Goal: Information Seeking & Learning: Learn about a topic

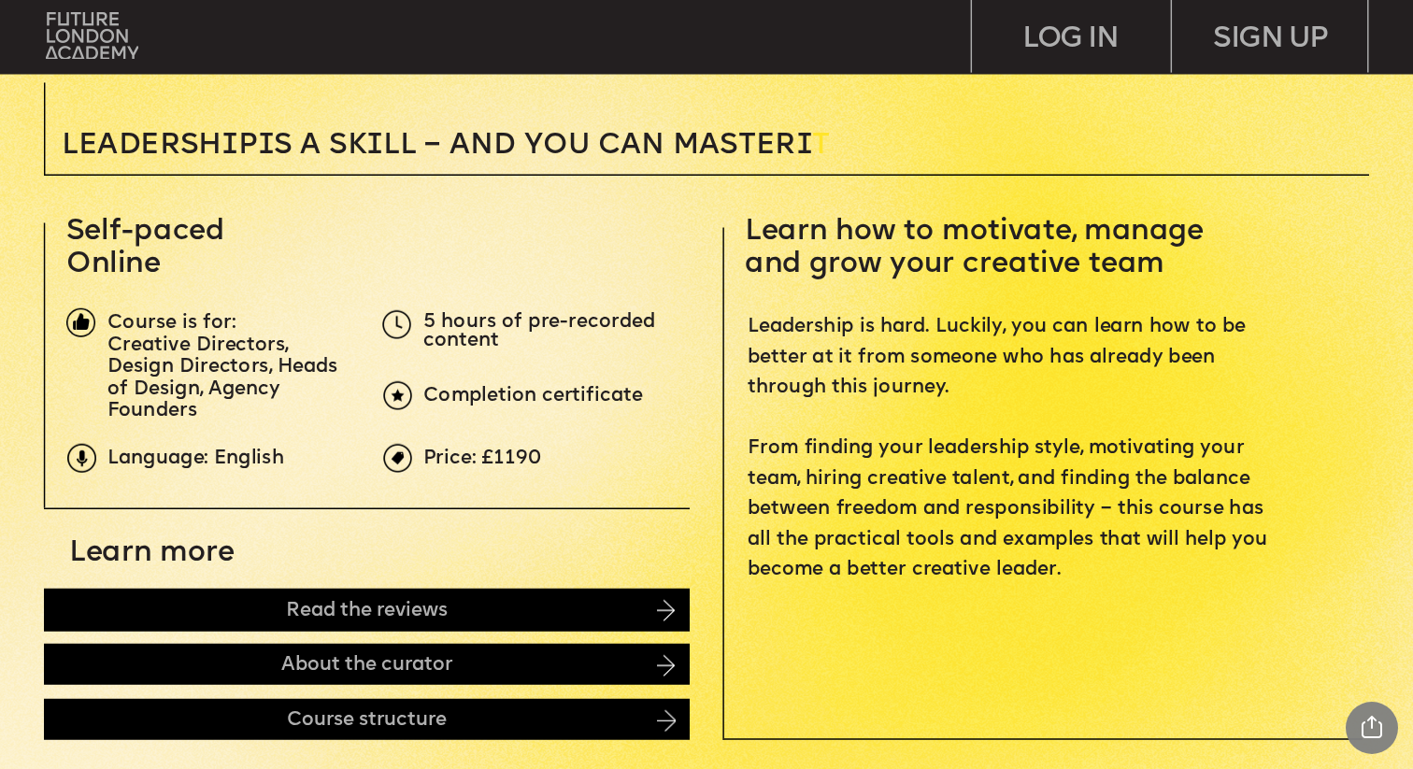
scroll to position [557, 0]
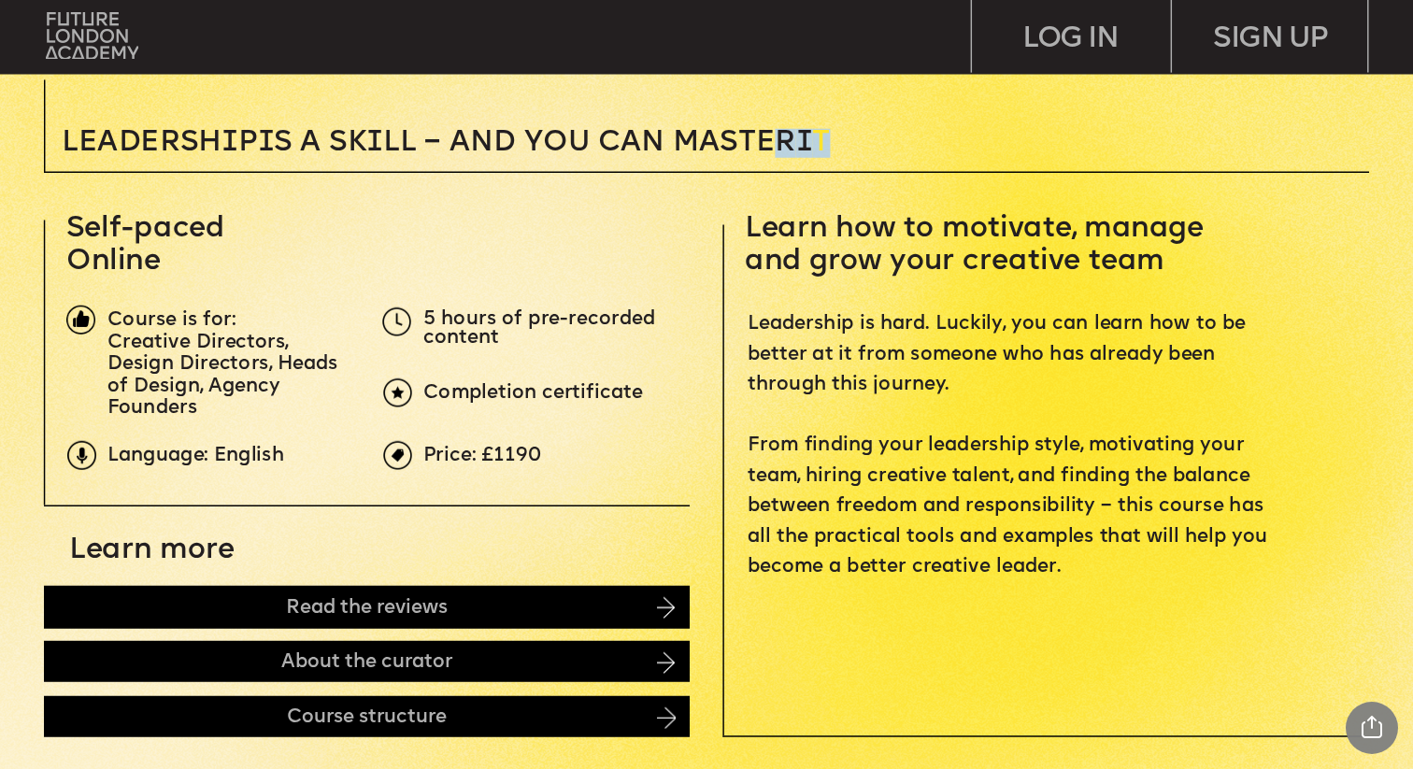
drag, startPoint x: 791, startPoint y: 146, endPoint x: 864, endPoint y: 146, distance: 72.9
click at [864, 146] on p "Leadersh i p i s a sk i ll – and you can MASTER i T" at bounding box center [559, 143] width 994 height 29
click at [860, 225] on span "Learn how to motivate, manage and grow your creative team" at bounding box center [978, 245] width 466 height 62
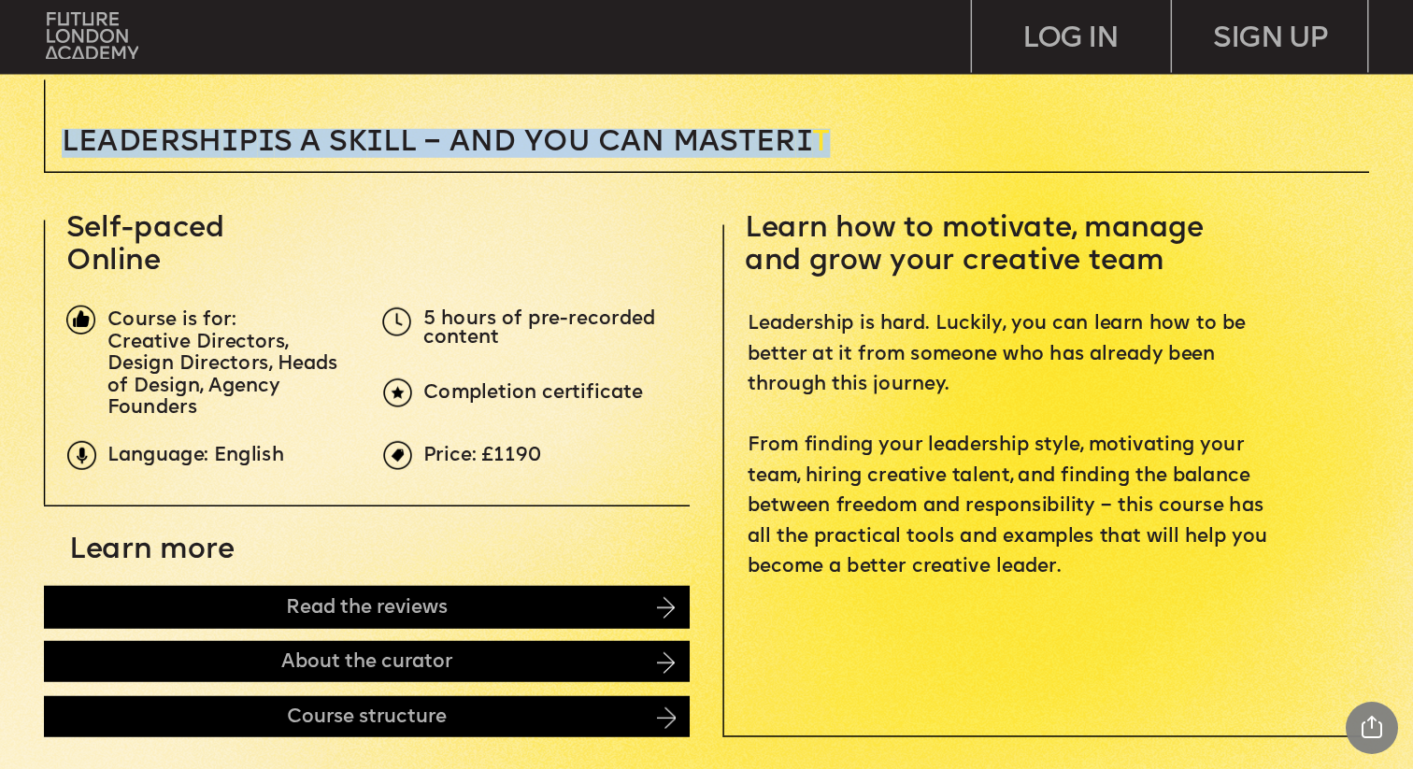
drag, startPoint x: 814, startPoint y: 127, endPoint x: 848, endPoint y: 139, distance: 35.8
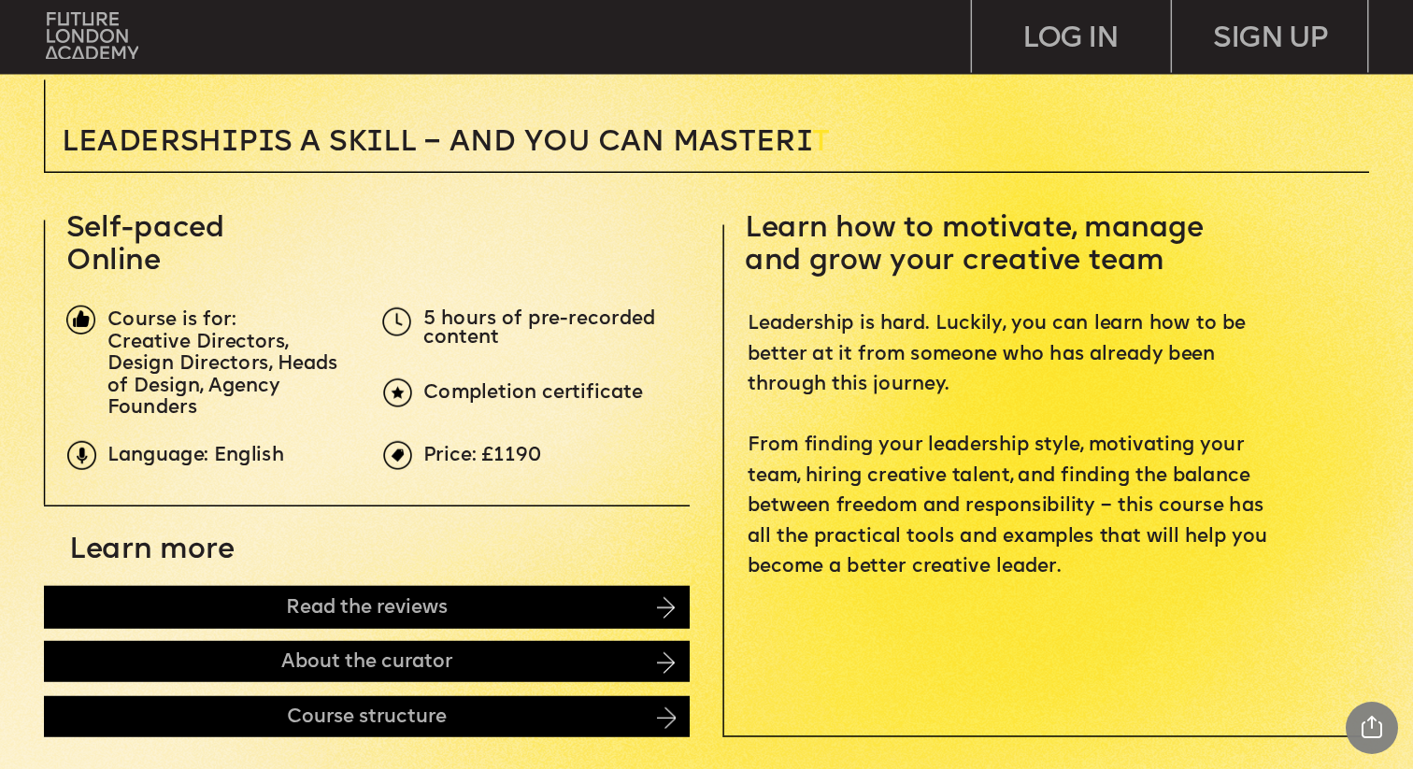
drag, startPoint x: 833, startPoint y: 134, endPoint x: 843, endPoint y: 143, distance: 13.9
click at [843, 143] on p "Leadersh i p i s a sk i ll – and you can MASTER i T" at bounding box center [559, 143] width 994 height 29
drag, startPoint x: 813, startPoint y: 131, endPoint x: 871, endPoint y: 151, distance: 61.2
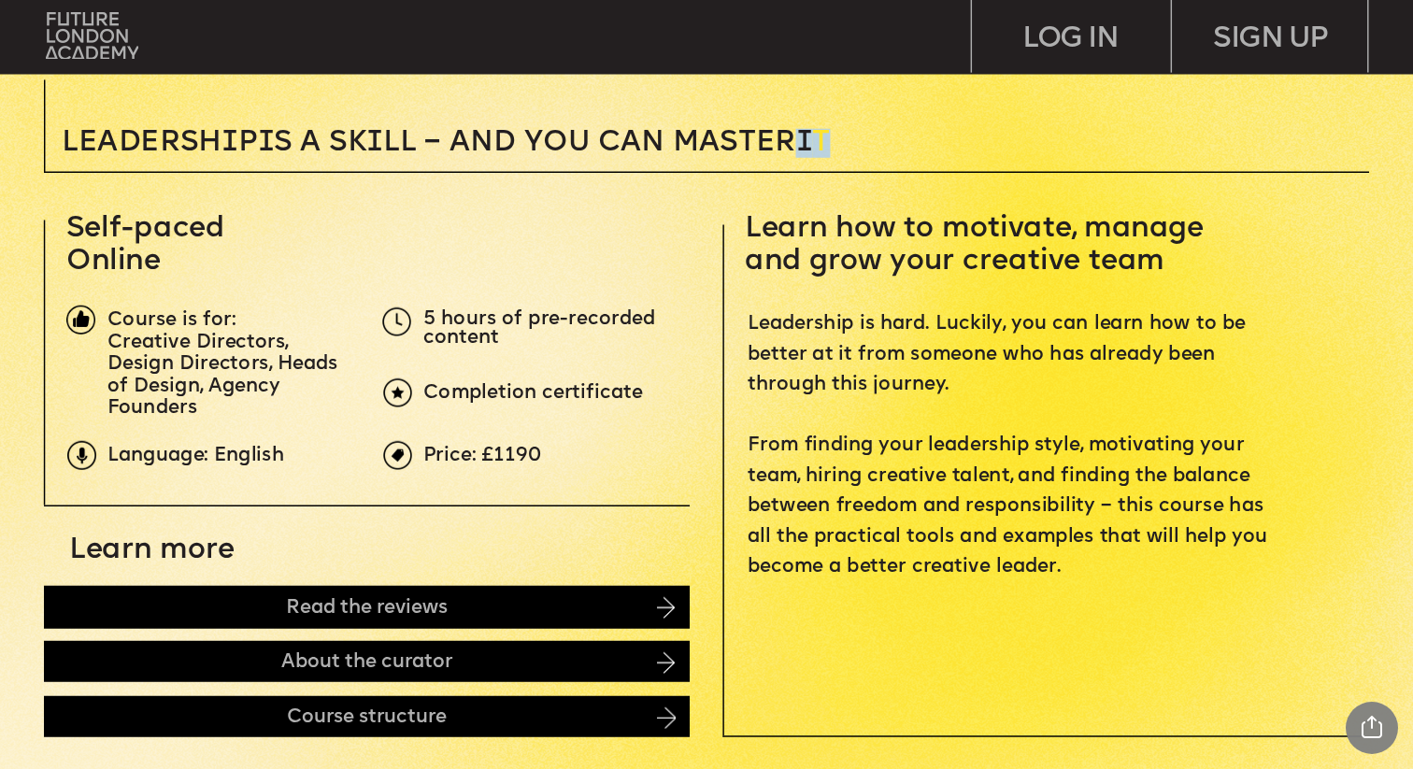
click at [871, 151] on p "Leadersh i p i s a sk i ll – and you can MASTER i T" at bounding box center [559, 143] width 994 height 29
click at [732, 147] on span "Leadersh i p i s a sk i ll – and you can MASTER i" at bounding box center [437, 143] width 751 height 29
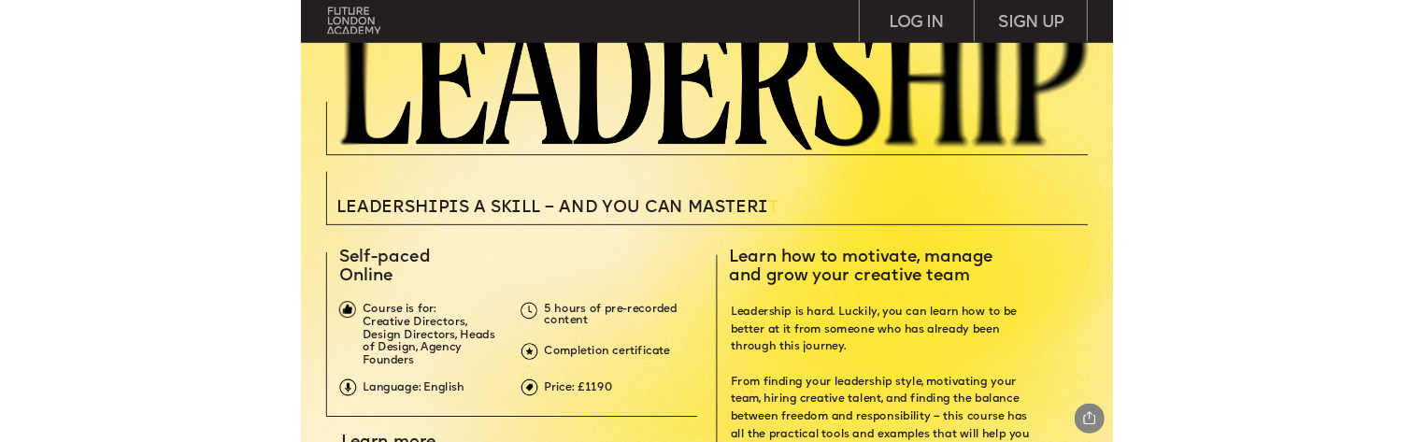
scroll to position [337, 0]
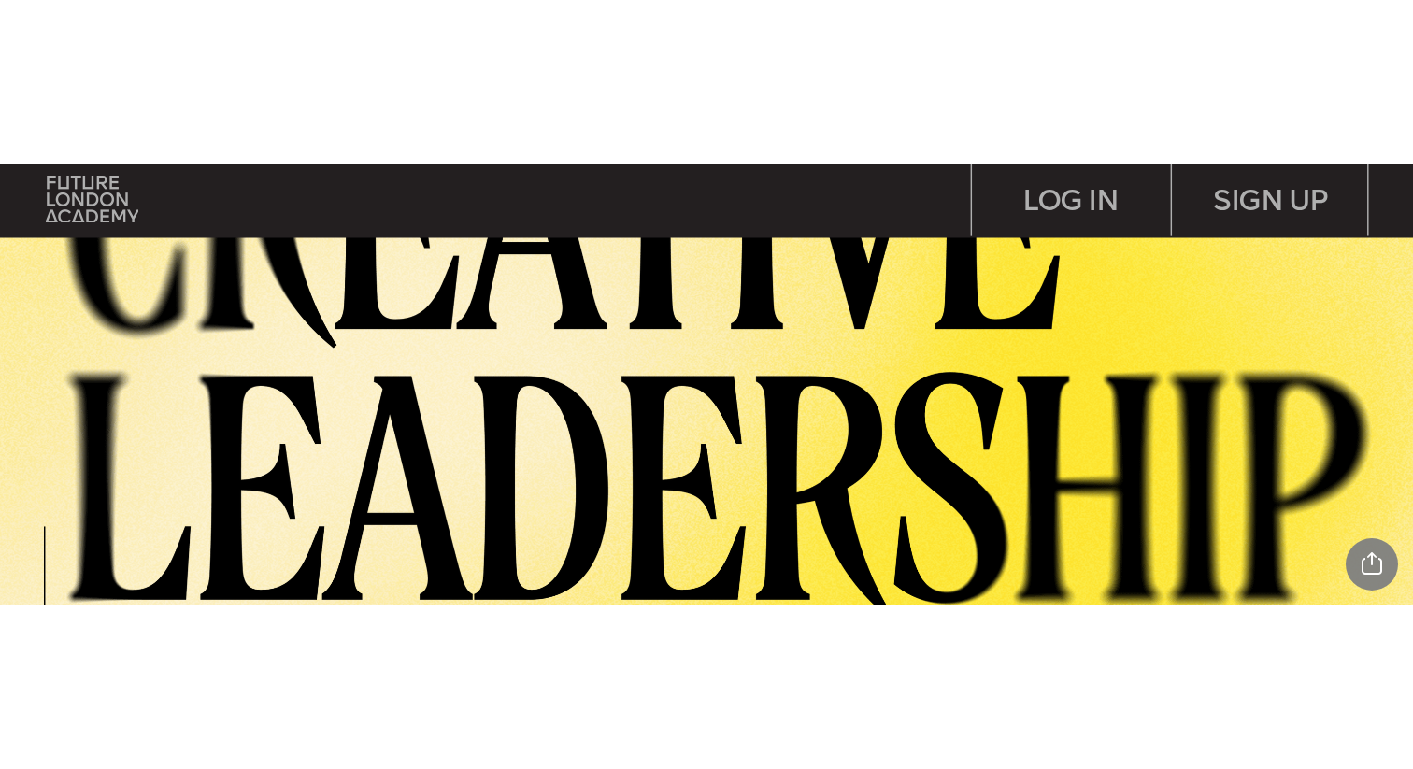
scroll to position [0, 0]
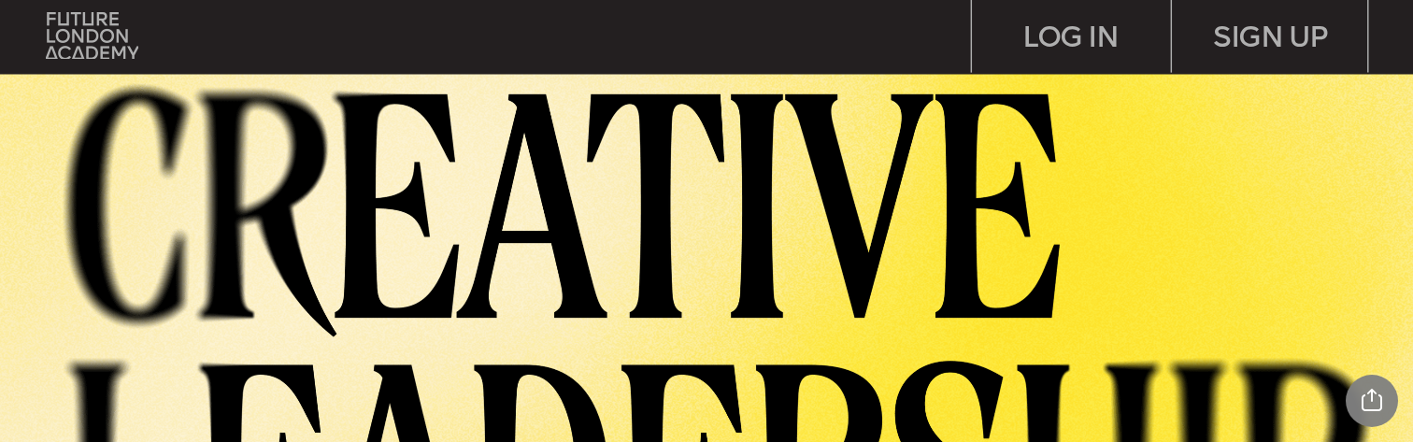
drag, startPoint x: 650, startPoint y: 225, endPoint x: 954, endPoint y: 8, distance: 373.3
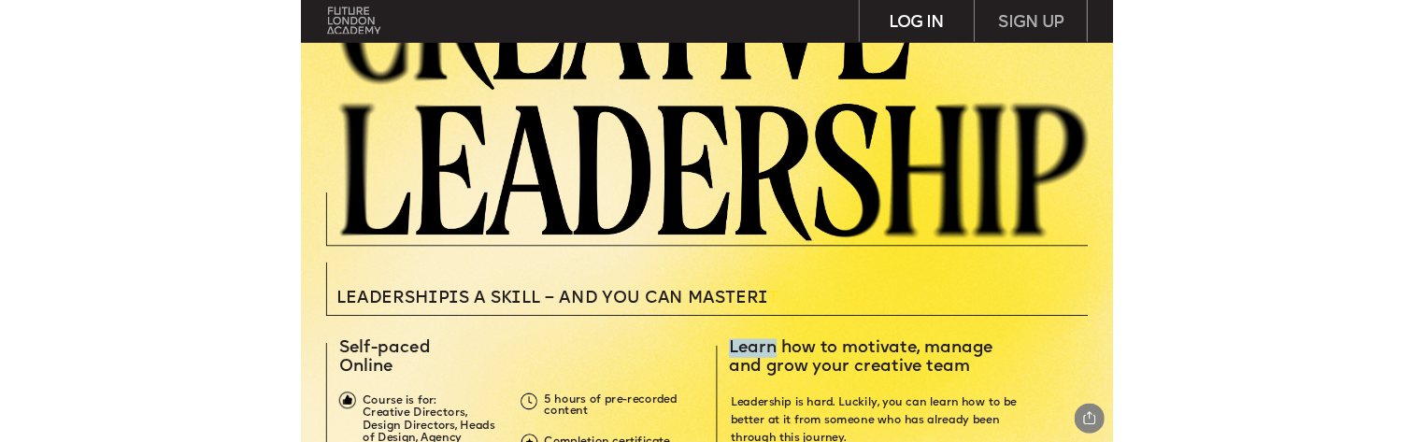
scroll to position [343, 0]
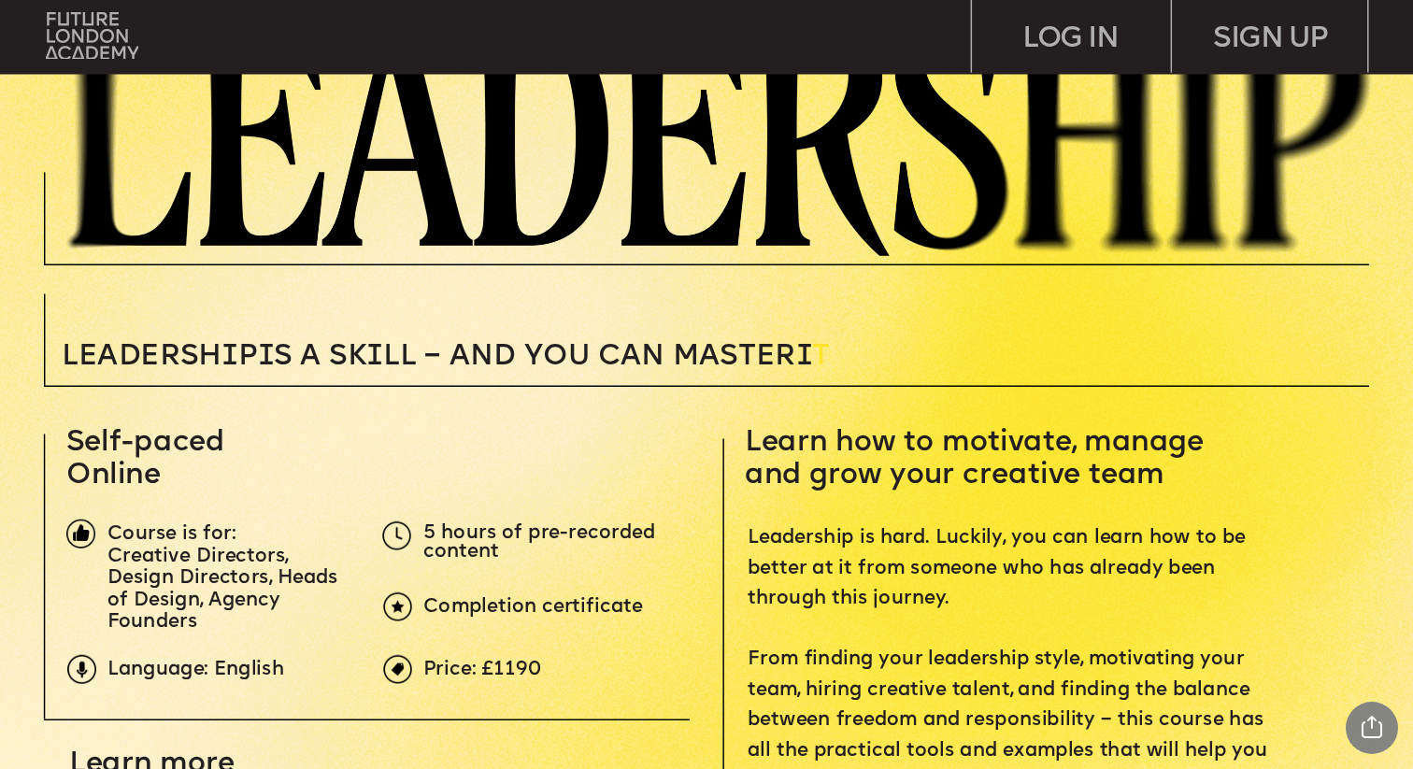
drag, startPoint x: 800, startPoint y: 347, endPoint x: 848, endPoint y: 357, distance: 48.8
click at [848, 357] on p "Leadersh i p i s a sk i ll – and you can MASTER i T" at bounding box center [559, 357] width 994 height 29
click at [861, 355] on p "Leadersh i p i s a sk i ll – and you can MASTER i T" at bounding box center [559, 357] width 994 height 29
drag, startPoint x: 816, startPoint y: 345, endPoint x: 853, endPoint y: 359, distance: 39.1
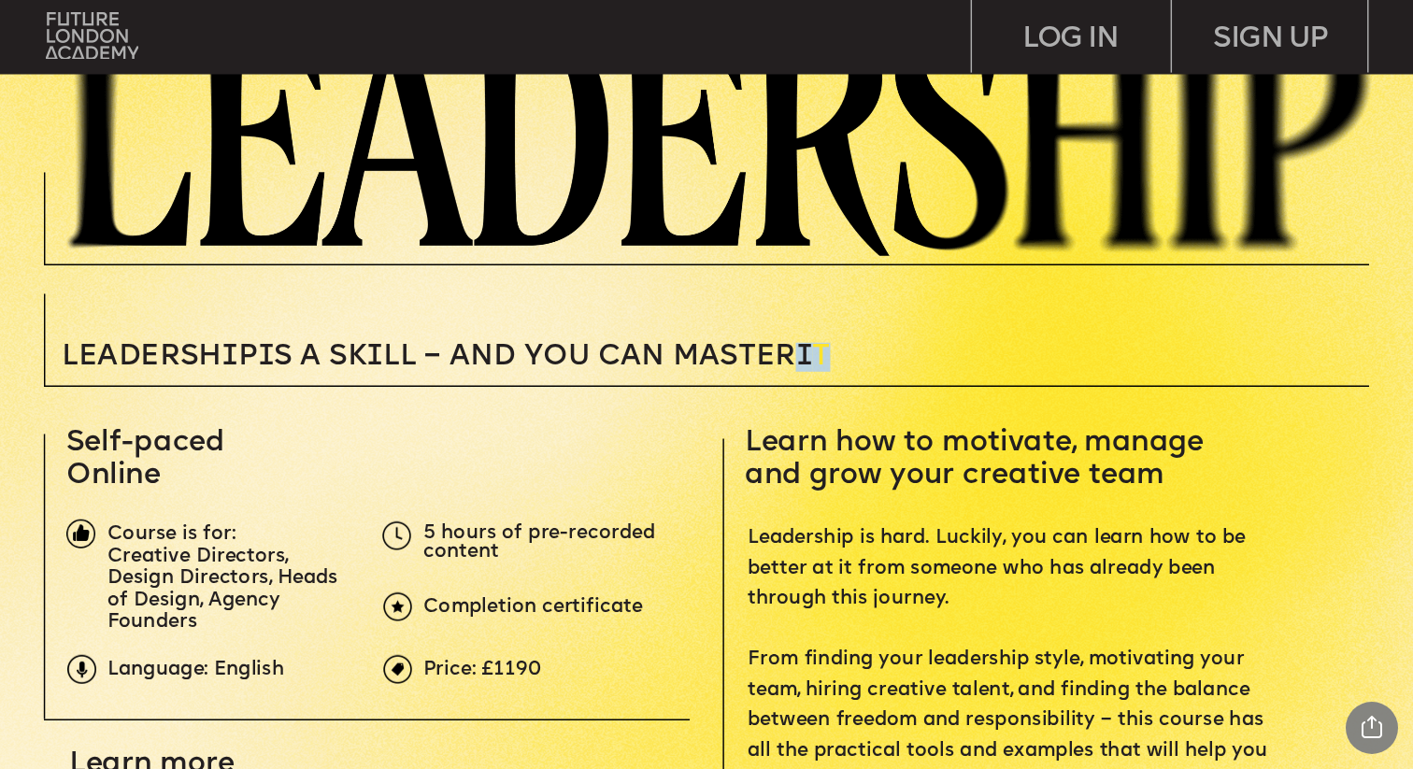
click at [853, 359] on p "Leadersh i p i s a sk i ll – and you can MASTER i T" at bounding box center [559, 357] width 994 height 29
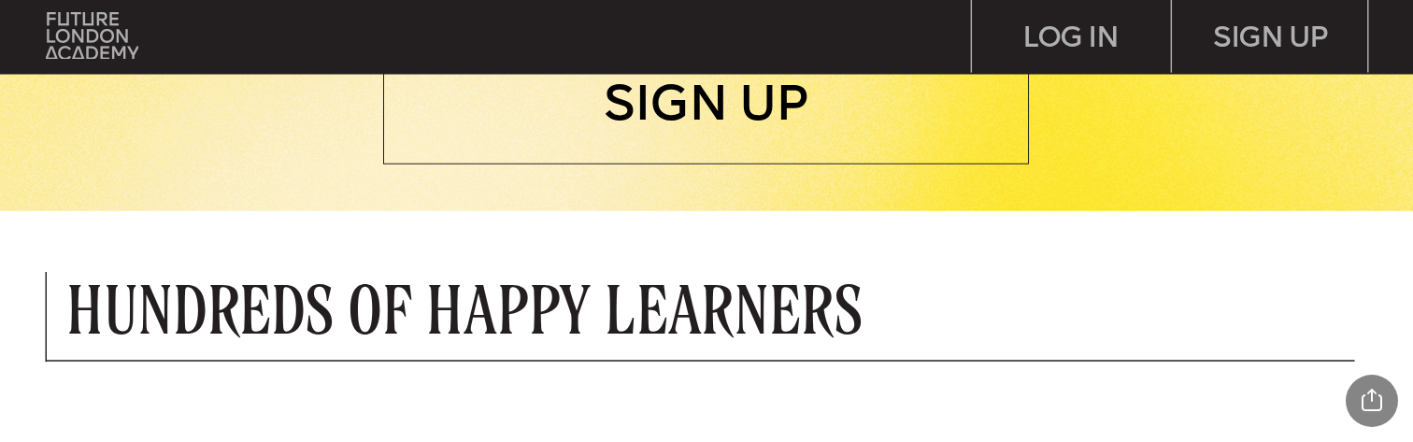
scroll to position [1329, 0]
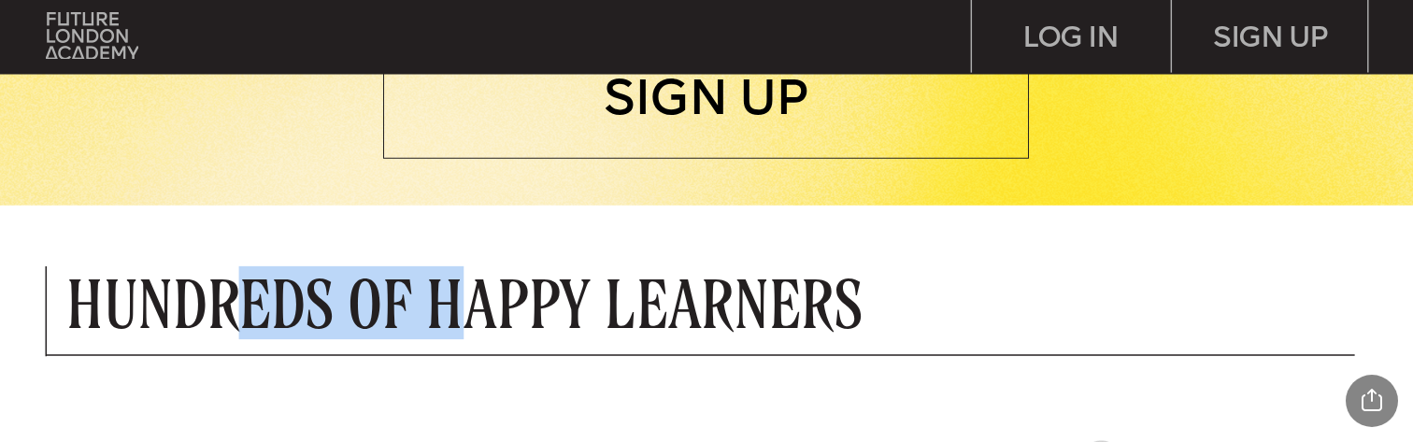
drag, startPoint x: 251, startPoint y: 322, endPoint x: 452, endPoint y: 320, distance: 201.0
click at [452, 320] on p "Hundreds of Happy Learners" at bounding box center [592, 304] width 1052 height 64
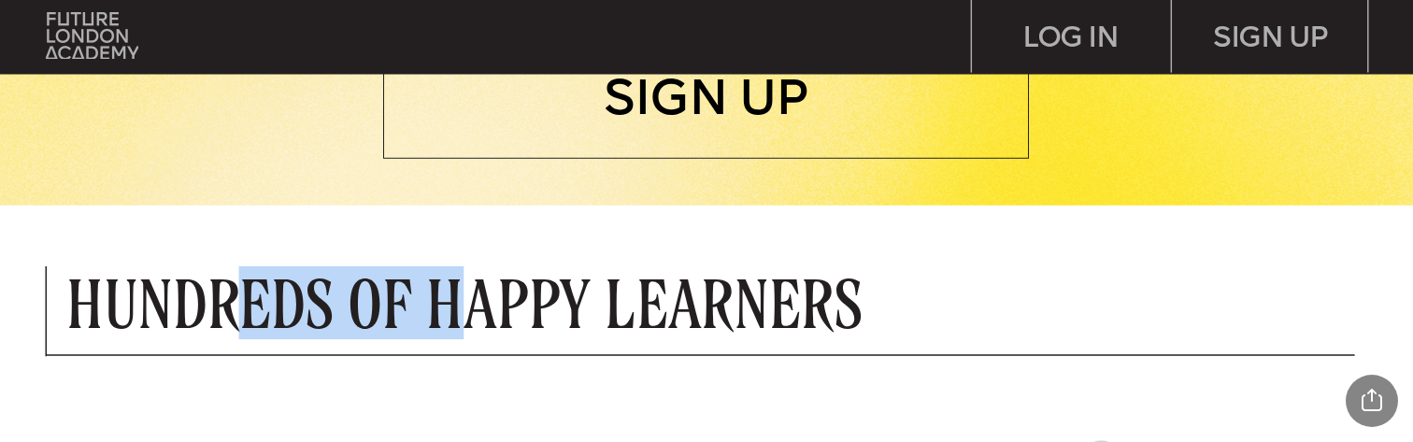
click at [251, 272] on p "Hundreds of Happy Learners" at bounding box center [592, 304] width 1052 height 64
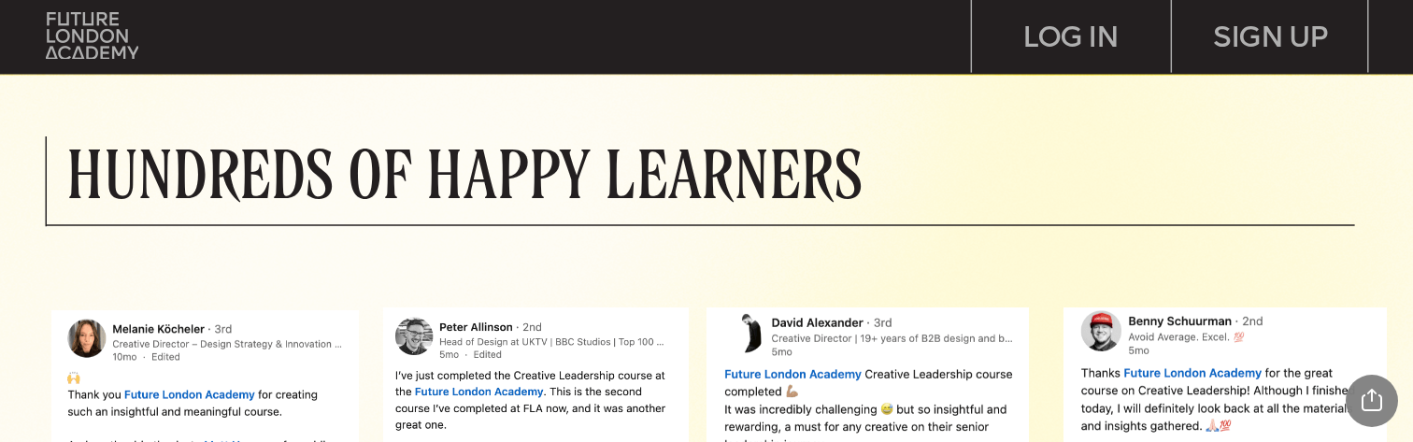
scroll to position [1464, 0]
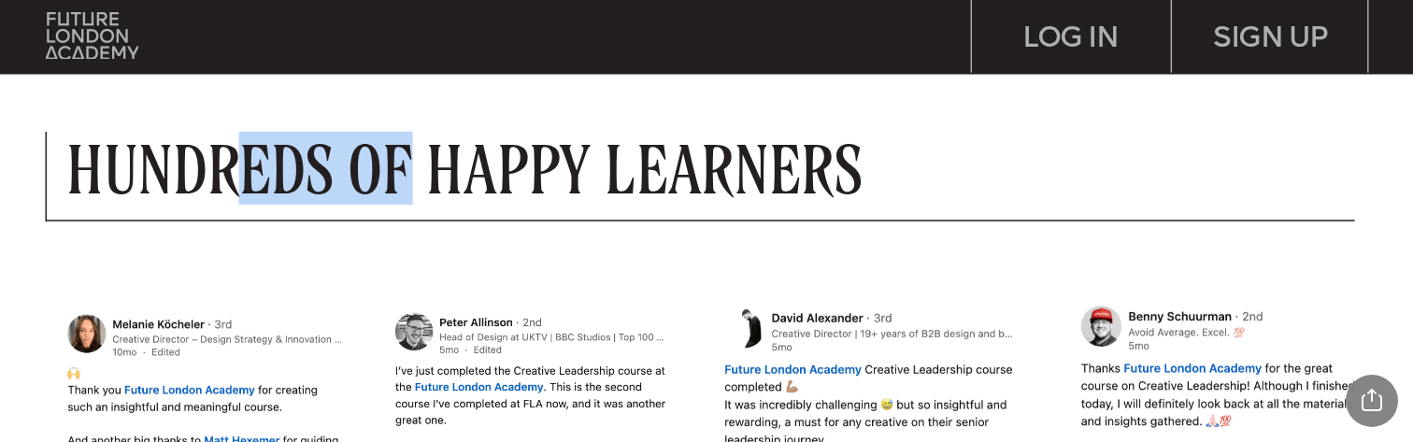
drag, startPoint x: 231, startPoint y: 158, endPoint x: 416, endPoint y: 169, distance: 185.4
click at [416, 169] on p "Hundreds of Happy Learners" at bounding box center [592, 169] width 1052 height 64
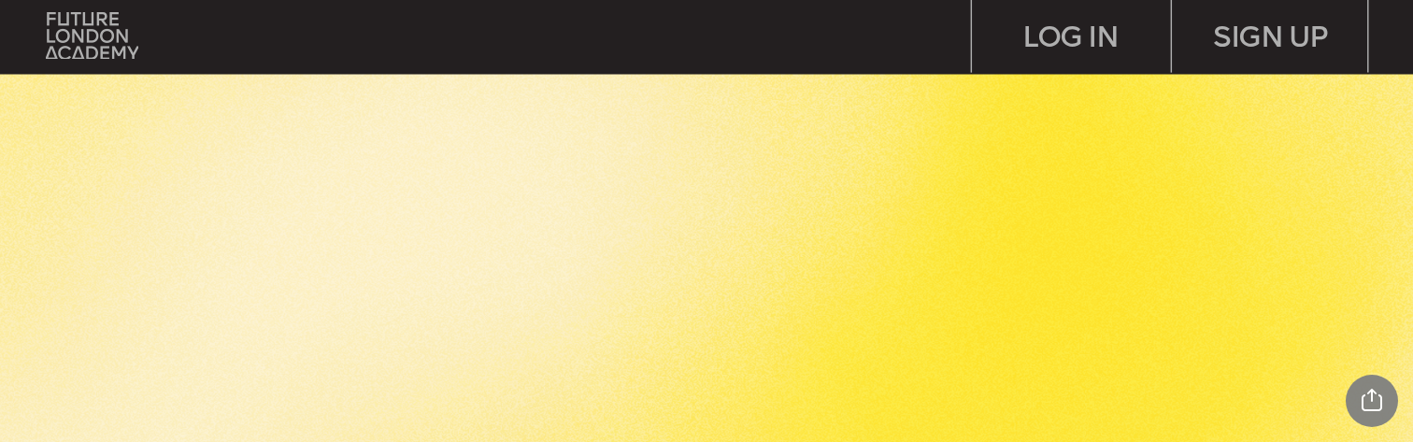
scroll to position [2182, 0]
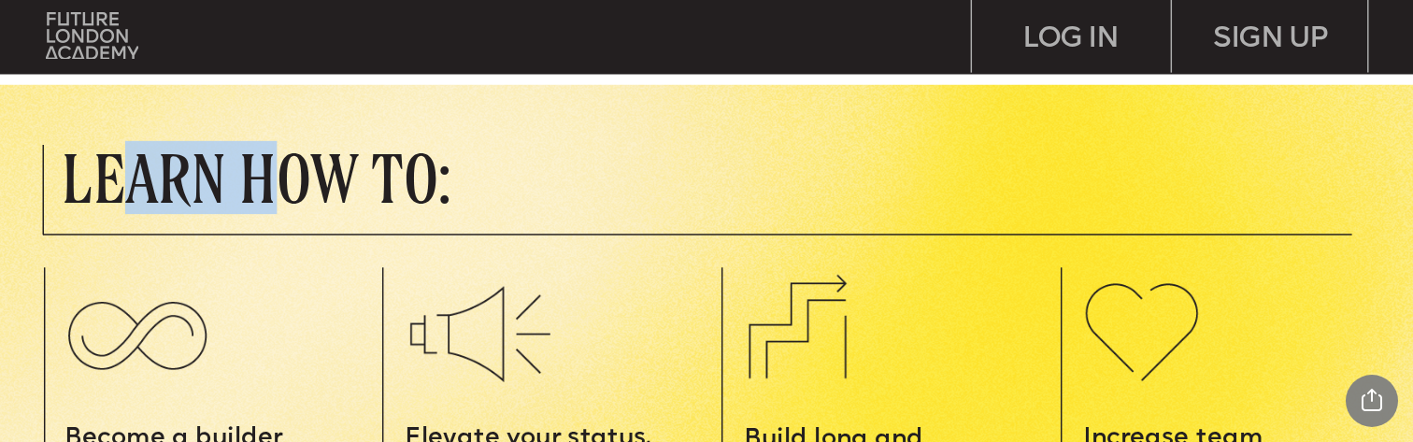
drag, startPoint x: 133, startPoint y: 176, endPoint x: 271, endPoint y: 177, distance: 138.4
click at [271, 177] on p "LEARN HOW TO:" at bounding box center [392, 179] width 661 height 64
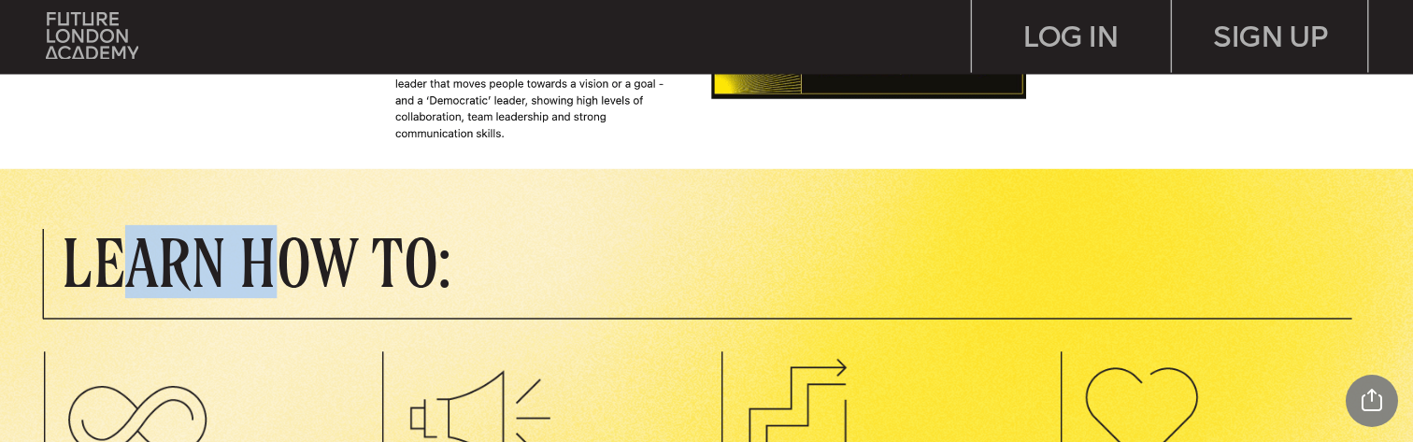
scroll to position [2096, 0]
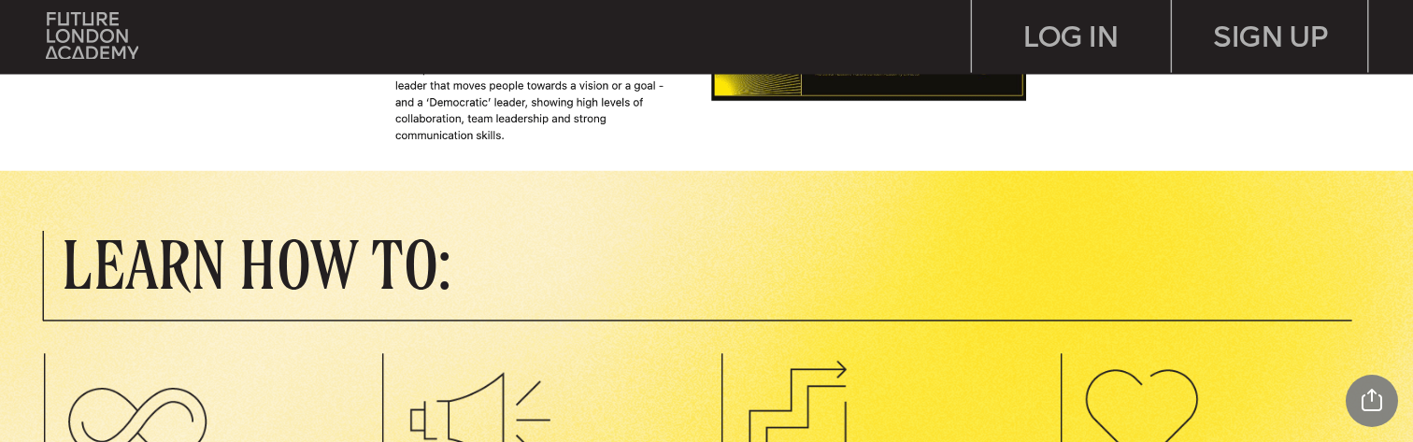
click at [462, 255] on p "LEARN HOW TO:" at bounding box center [392, 265] width 661 height 64
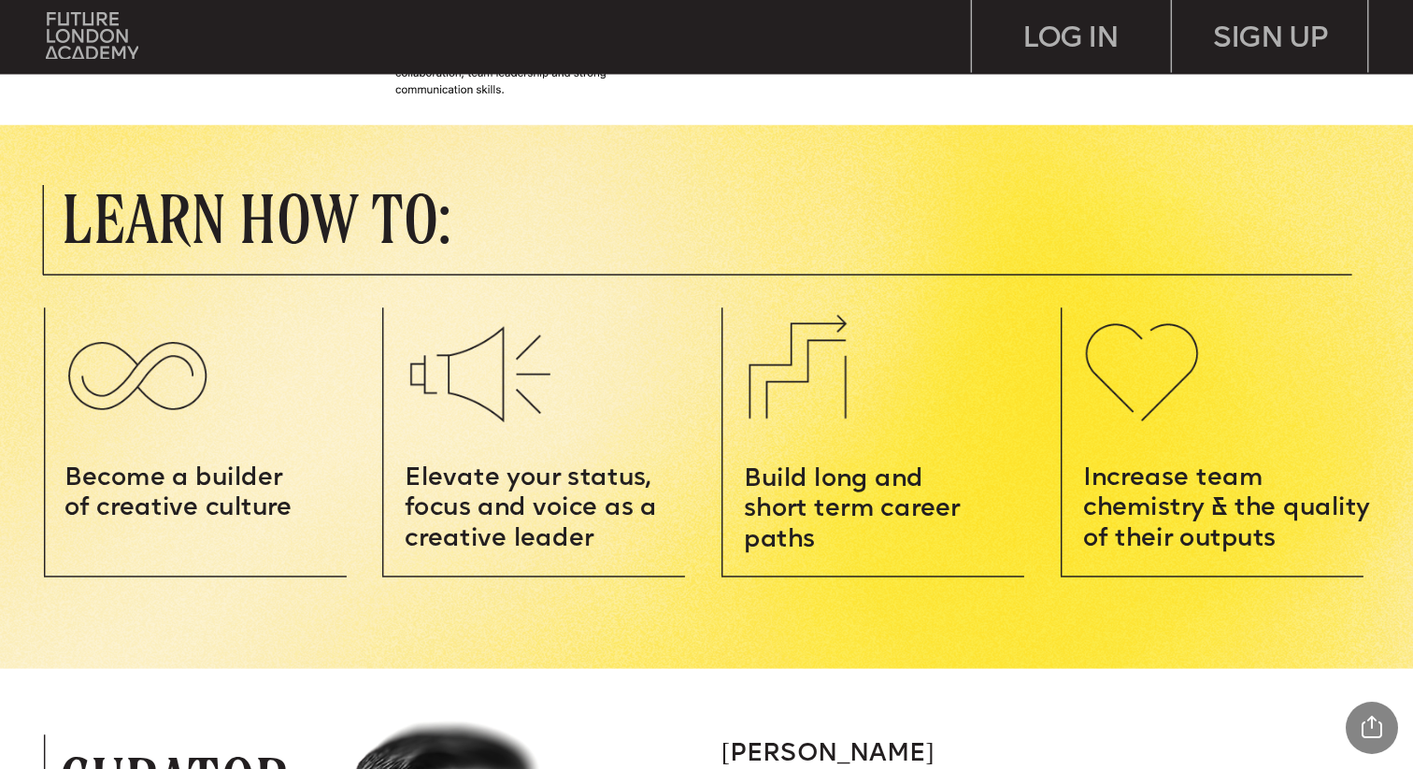
scroll to position [2136, 0]
